Goal: Answer question/provide support: Answer question/provide support

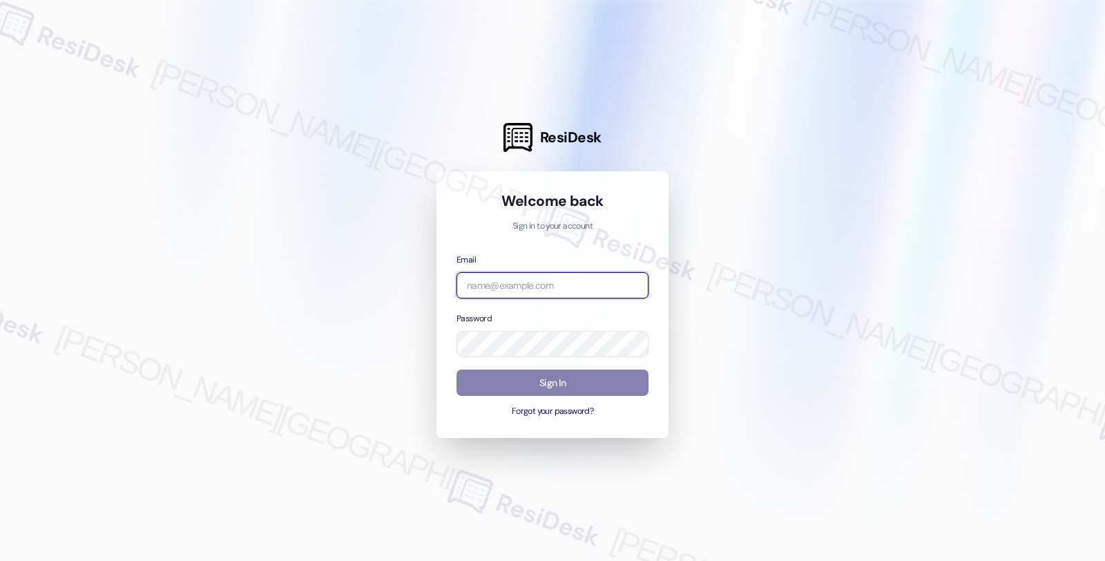
click at [519, 290] on input "email" at bounding box center [552, 285] width 192 height 27
type input "automated-surveys-twelve_rivers_management-fides.[PERSON_NAME]@twelve_rivers_[D…"
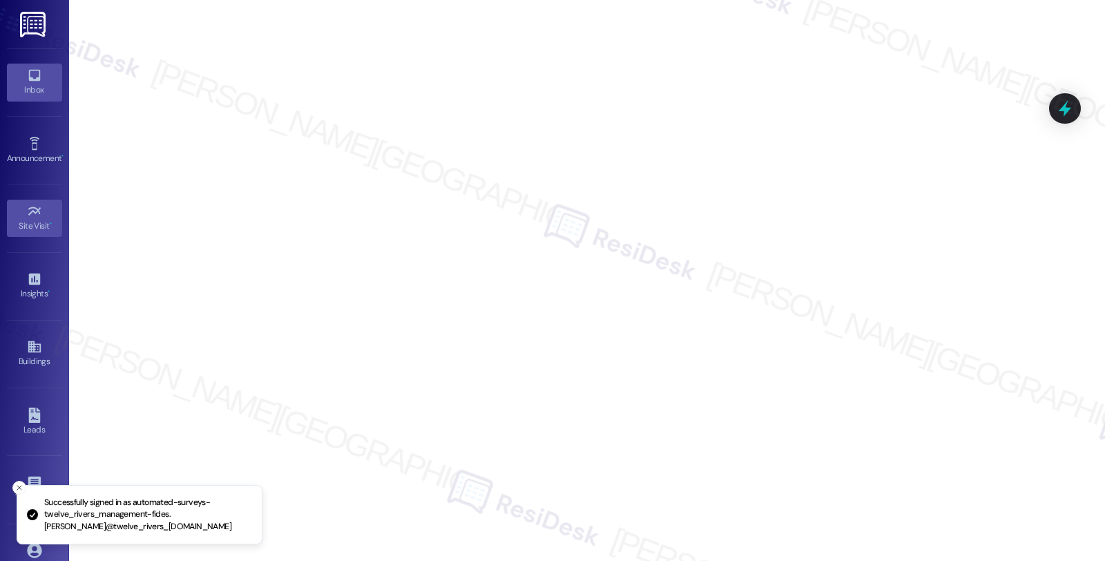
click at [35, 72] on icon at bounding box center [34, 75] width 15 height 15
